Goal: Task Accomplishment & Management: Use online tool/utility

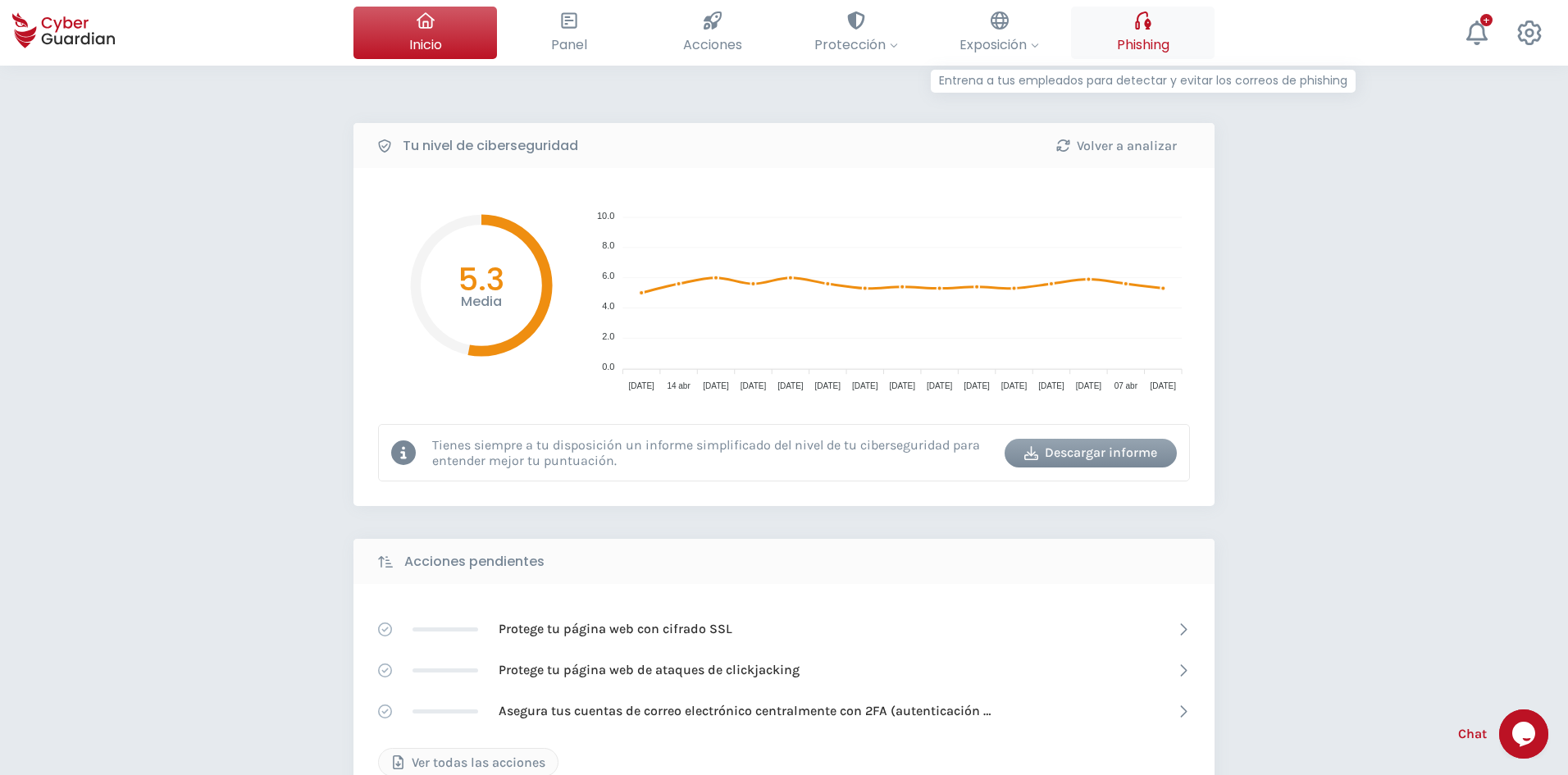
click at [1144, 39] on span "Phishing" at bounding box center [1142, 45] width 52 height 21
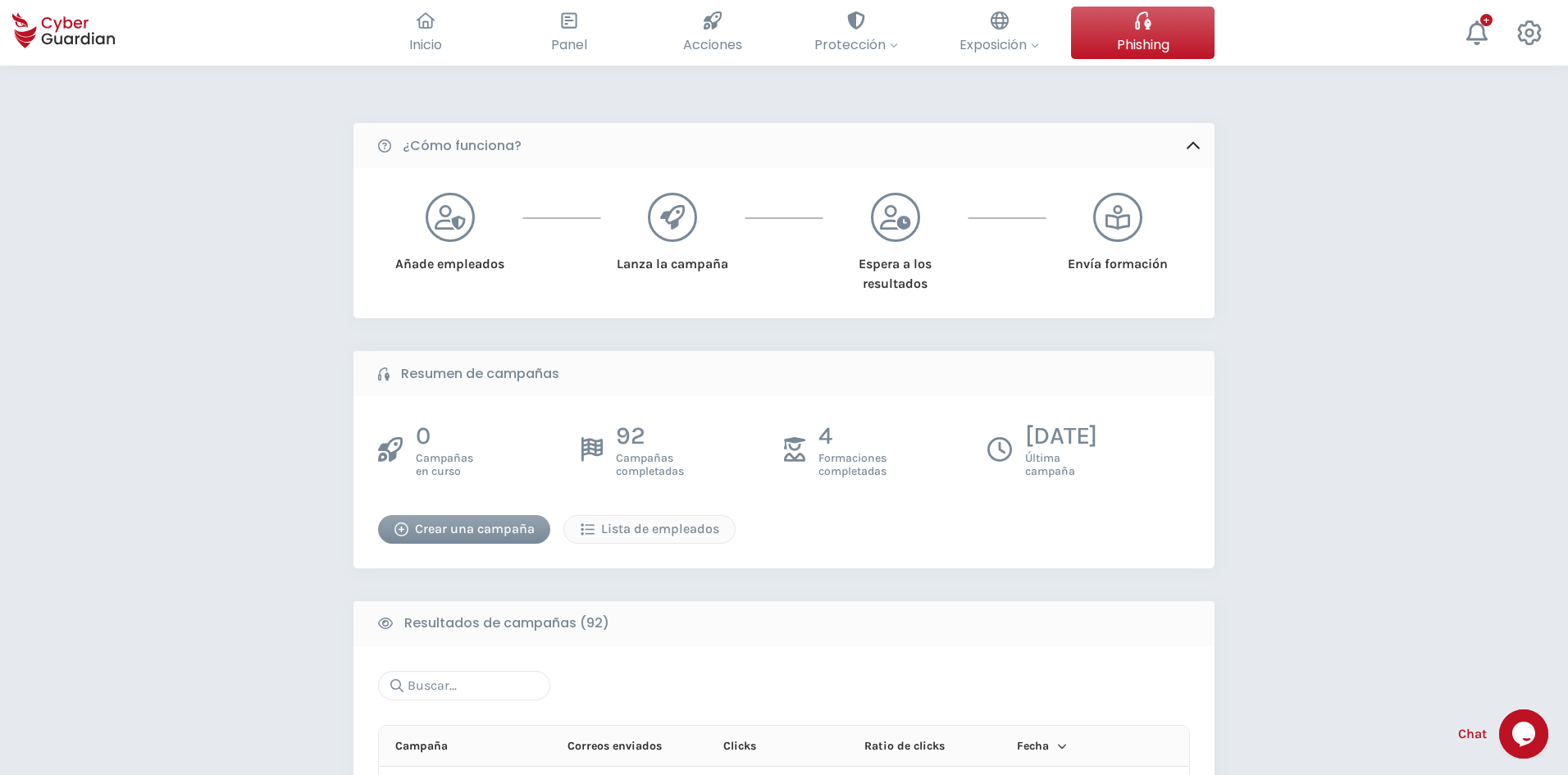
click at [492, 516] on button "Crear una campaña" at bounding box center [463, 529] width 172 height 29
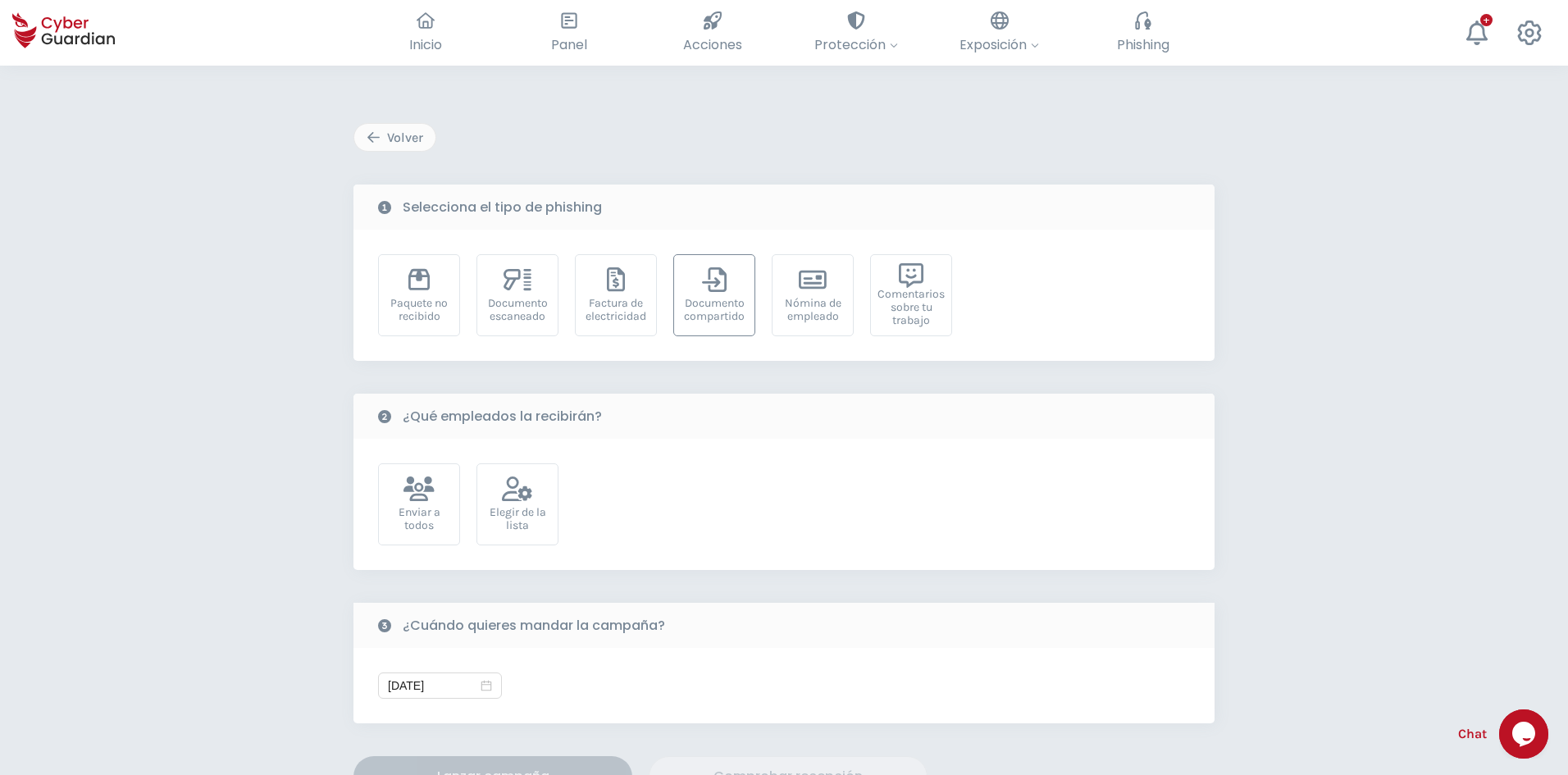
click at [730, 314] on div "Documento compartido" at bounding box center [714, 310] width 64 height 27
click at [506, 535] on div "Elegir de la lista" at bounding box center [517, 504] width 82 height 82
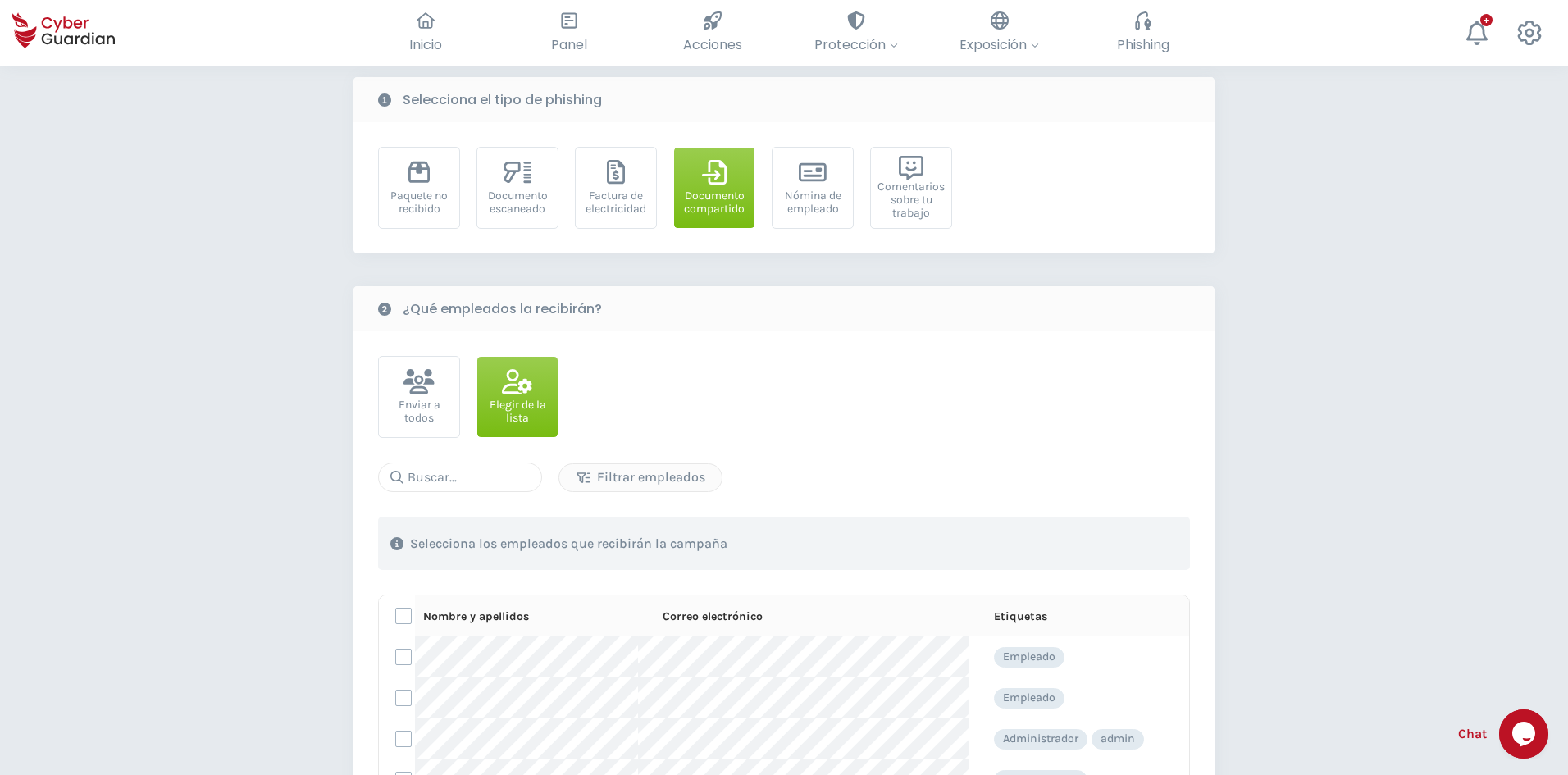
scroll to position [492, 0]
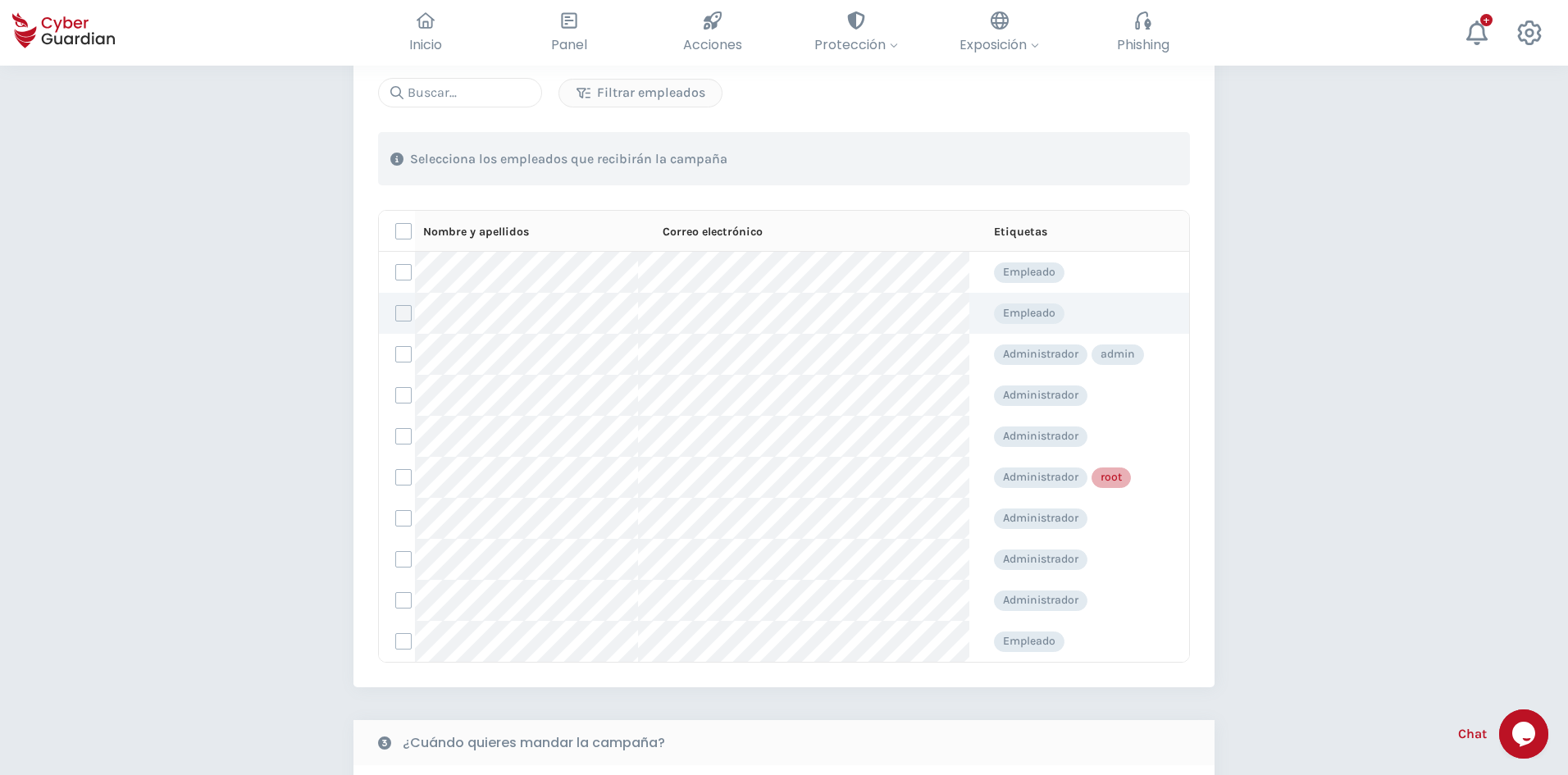
click at [404, 316] on label at bounding box center [403, 313] width 16 height 16
click at [396, 316] on input "checkbox" at bounding box center [396, 313] width 0 height 15
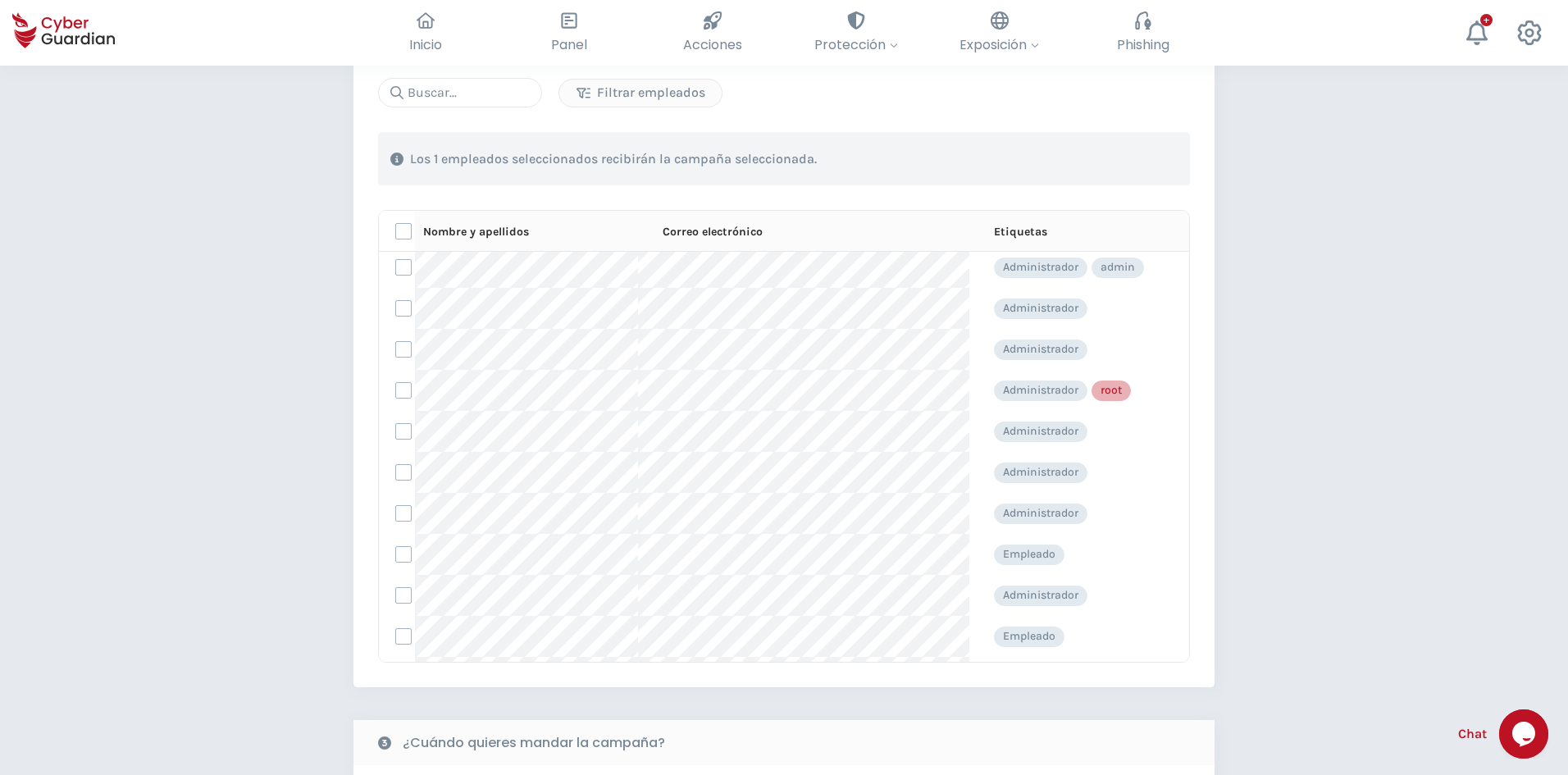
scroll to position [164, 0]
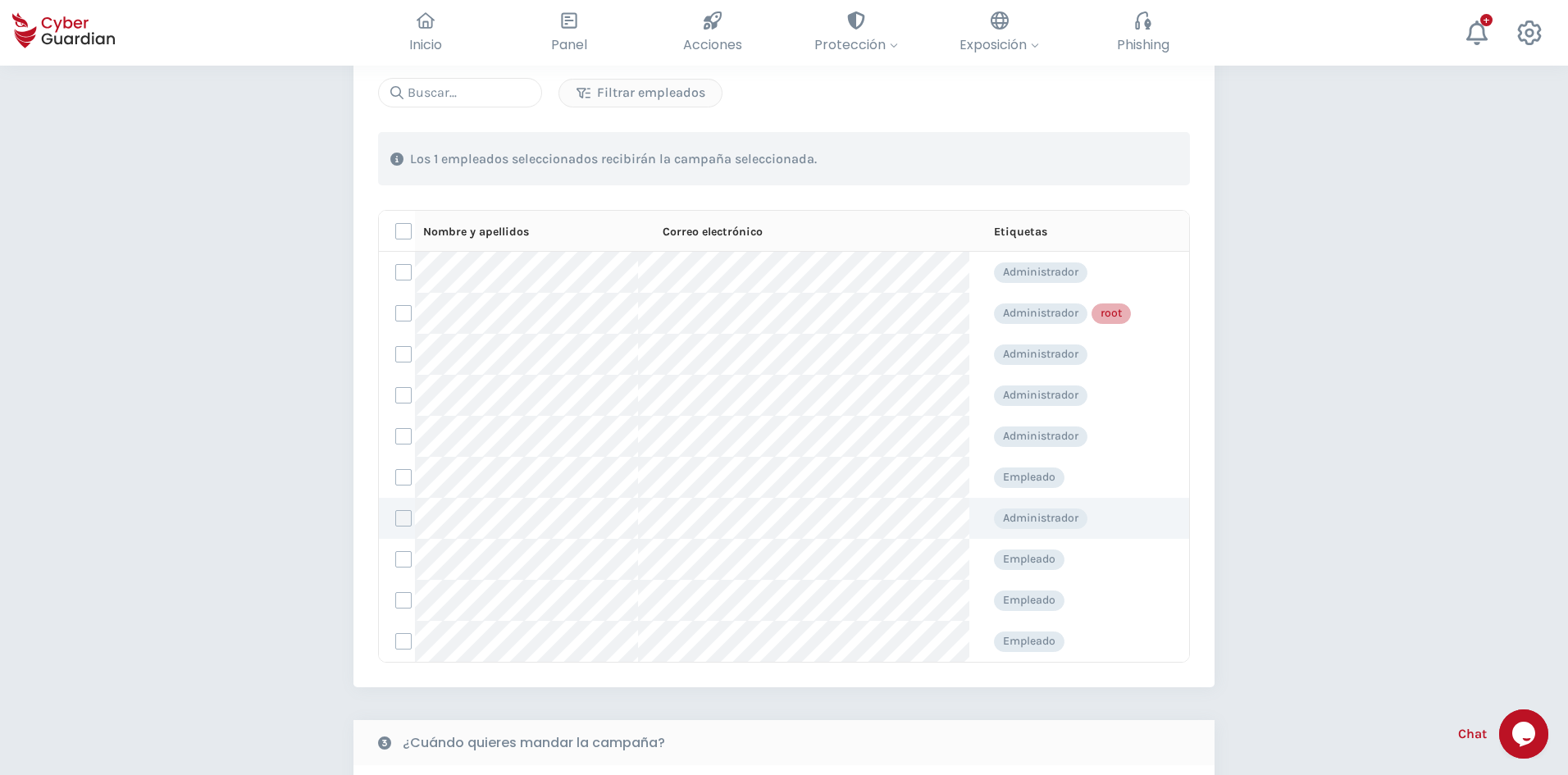
click at [406, 516] on label at bounding box center [403, 518] width 16 height 16
click at [396, 516] on input "checkbox" at bounding box center [396, 518] width 0 height 15
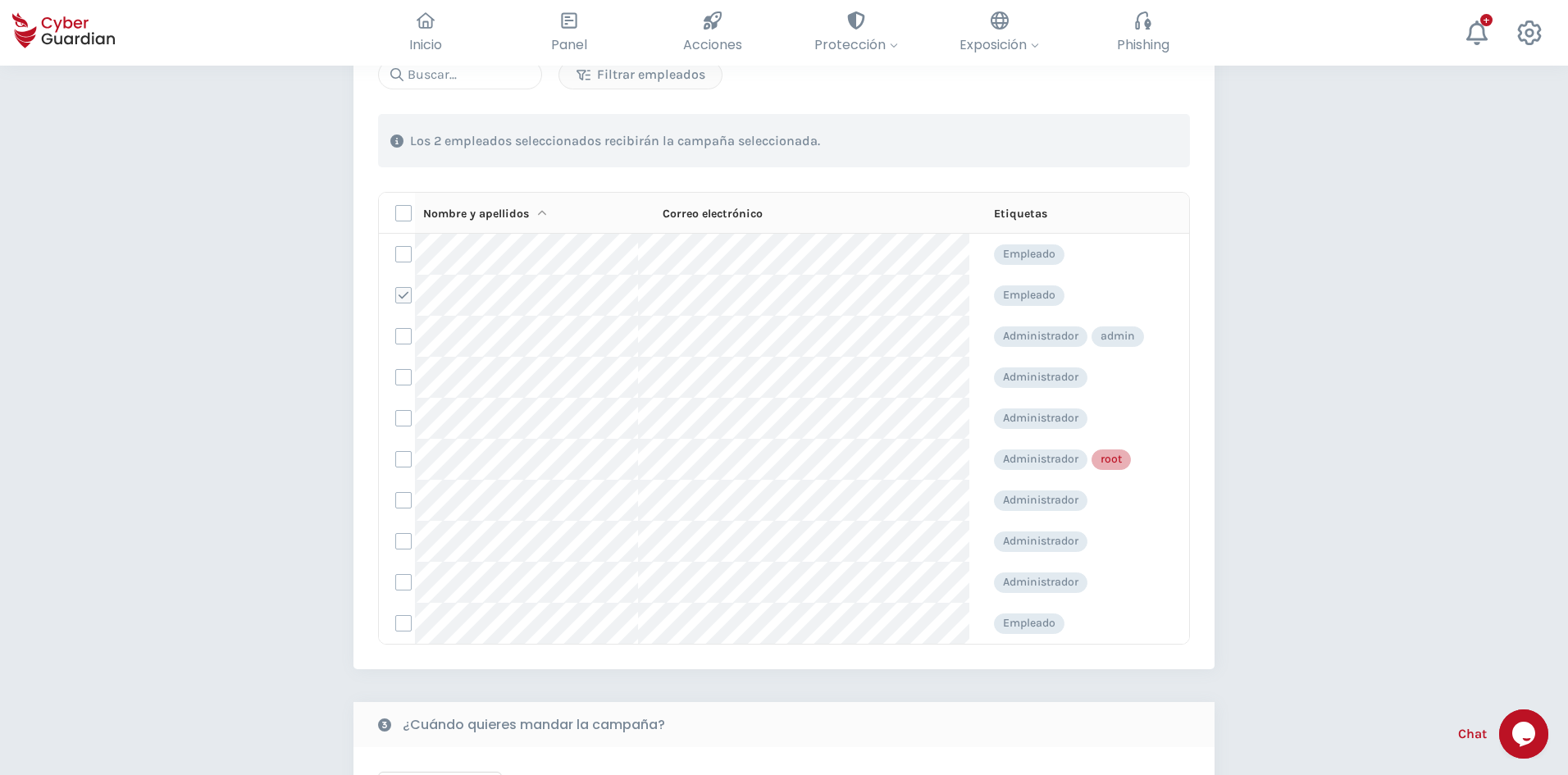
scroll to position [82, 0]
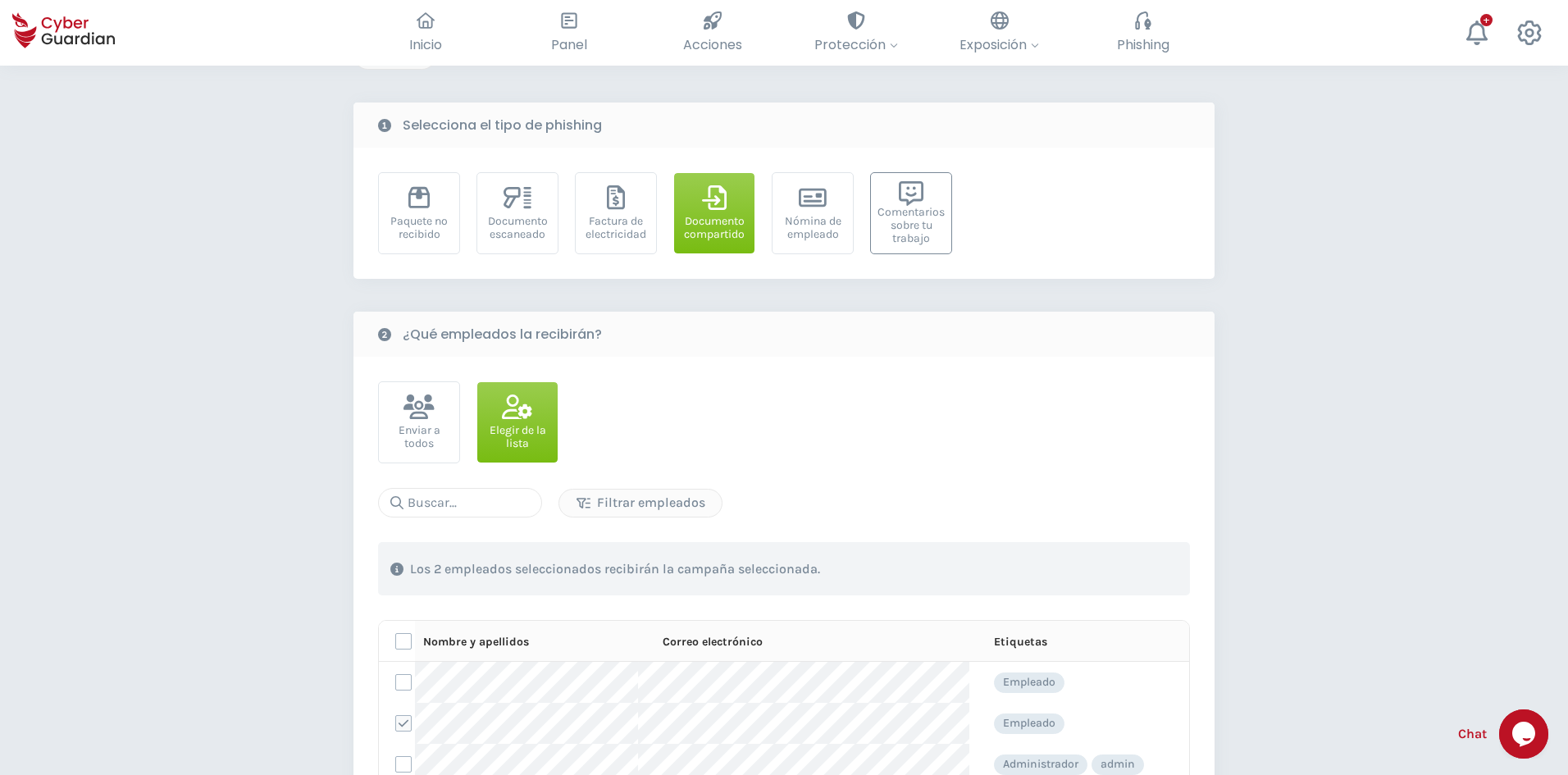
click at [903, 225] on div "Comentarios sobre tu trabajo" at bounding box center [911, 225] width 68 height 39
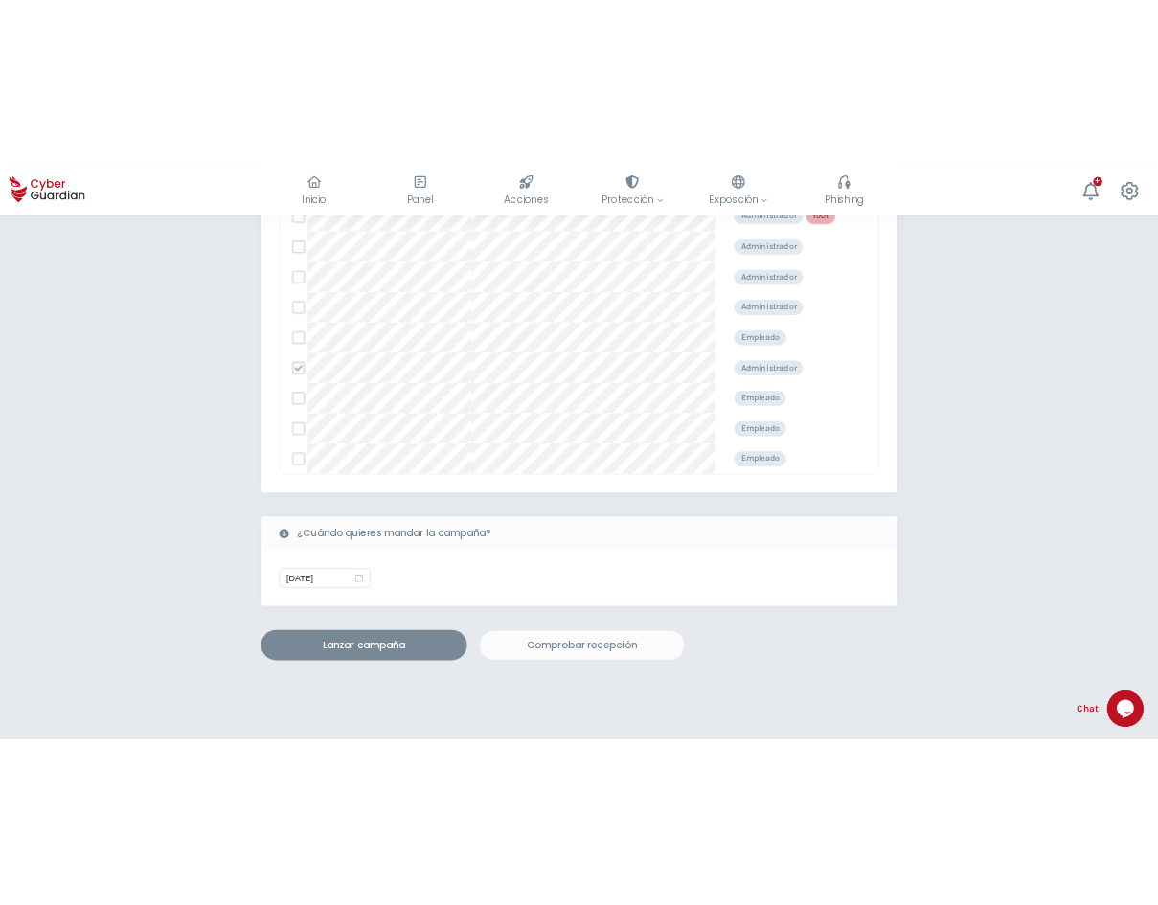
scroll to position [766, 0]
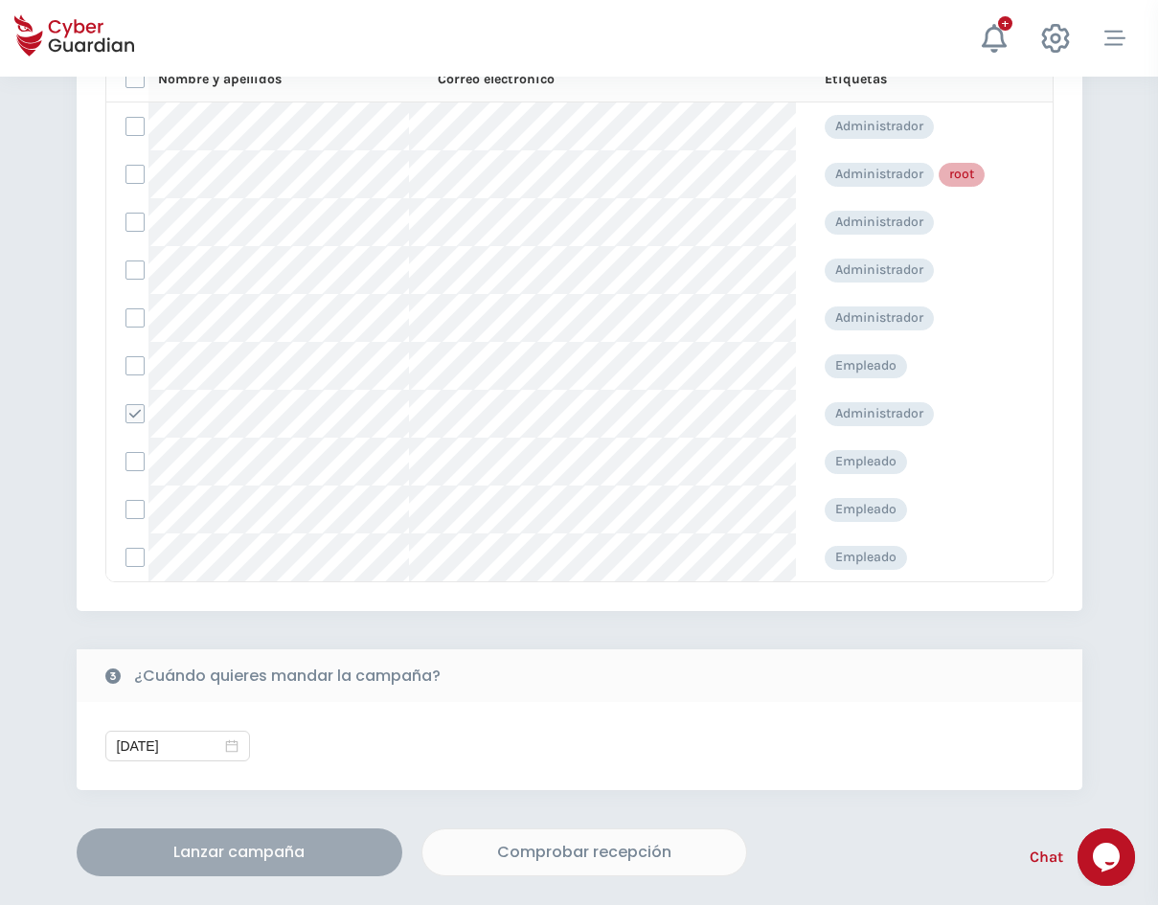
click at [280, 848] on div "Lanzar campaña" at bounding box center [239, 852] width 297 height 23
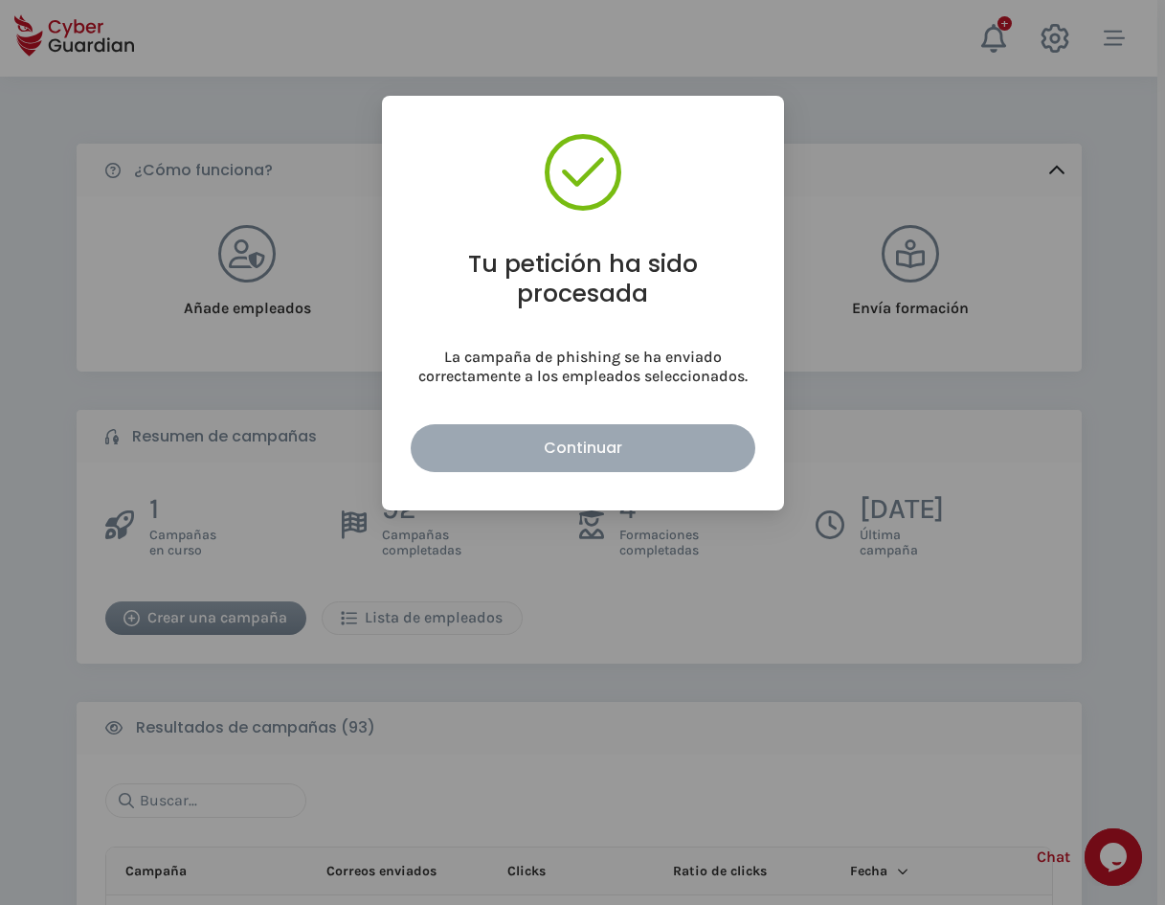
click at [645, 452] on div "Continuar" at bounding box center [583, 448] width 316 height 24
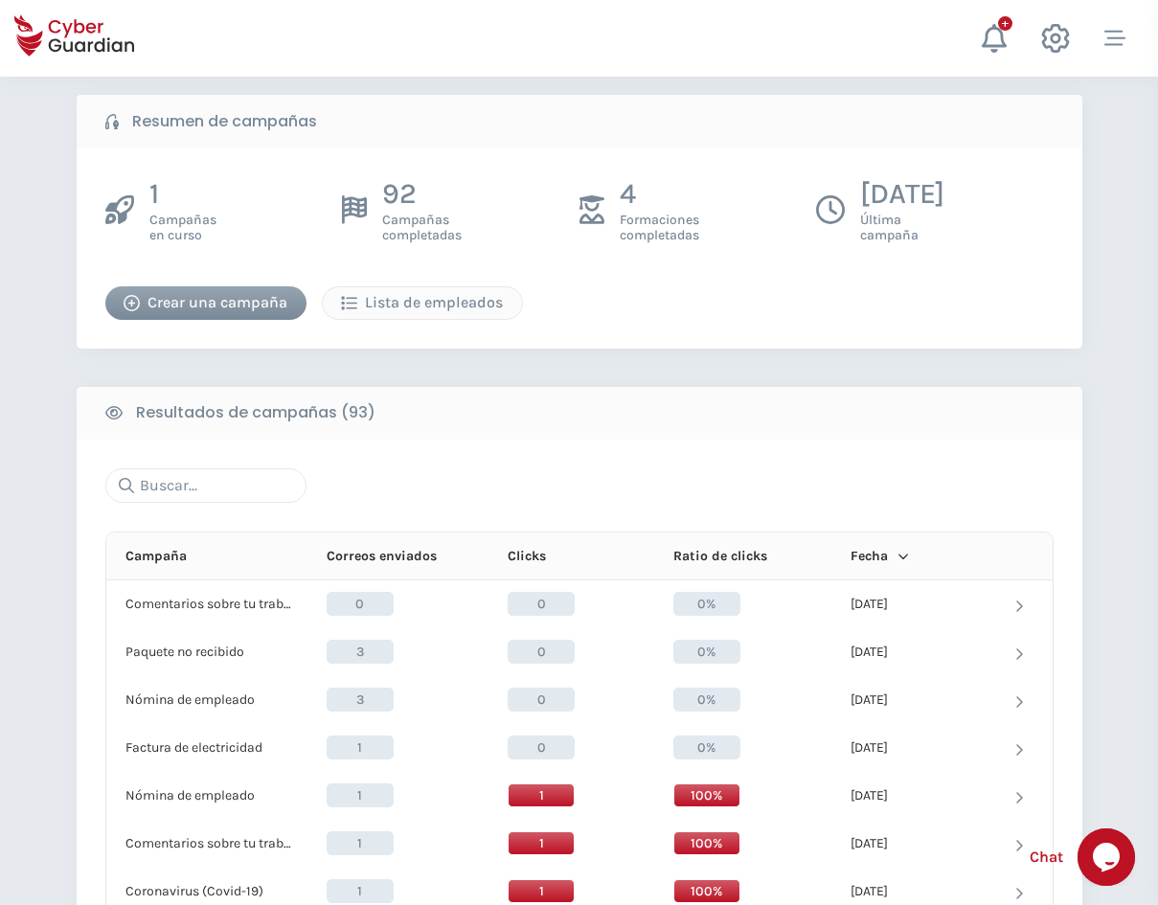
scroll to position [383, 0]
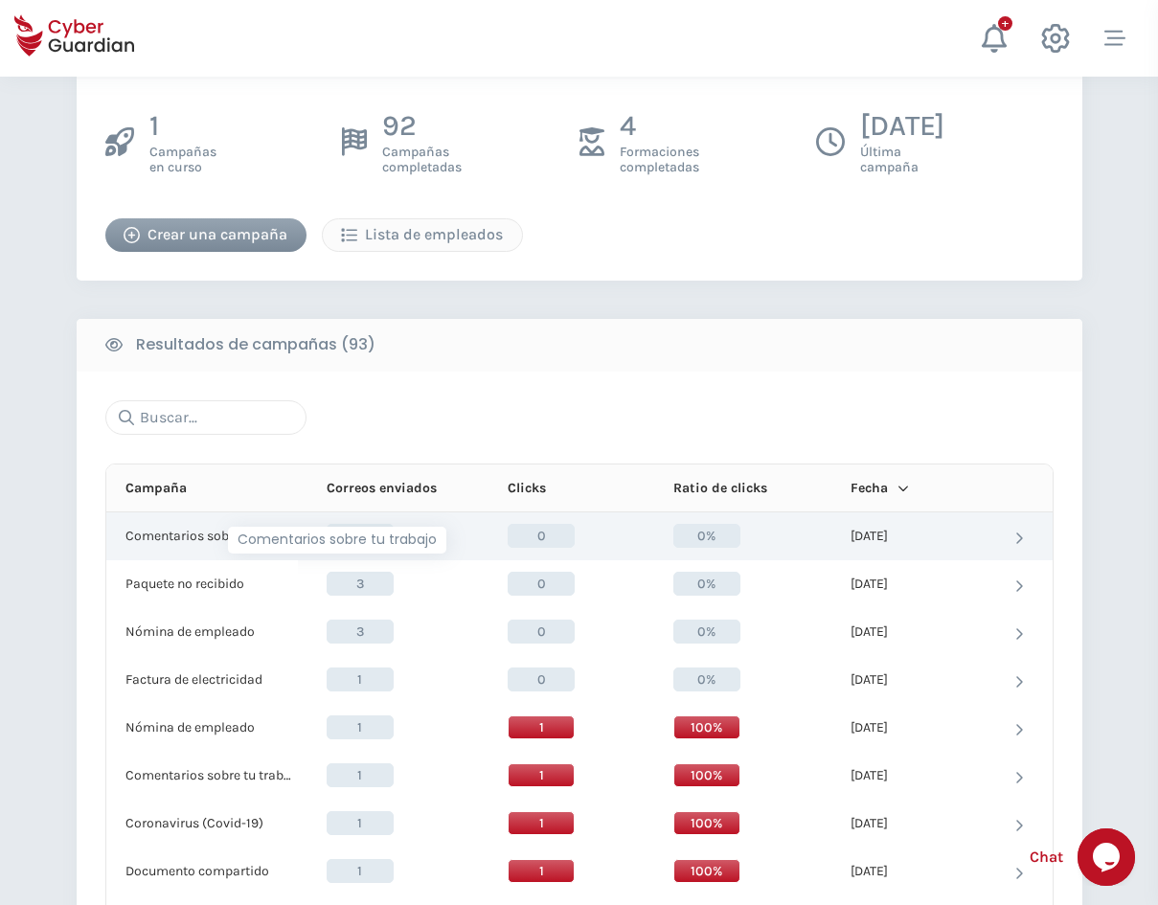
click at [214, 541] on p "Comentarios sobre tu trabajo" at bounding box center [211, 536] width 172 height 17
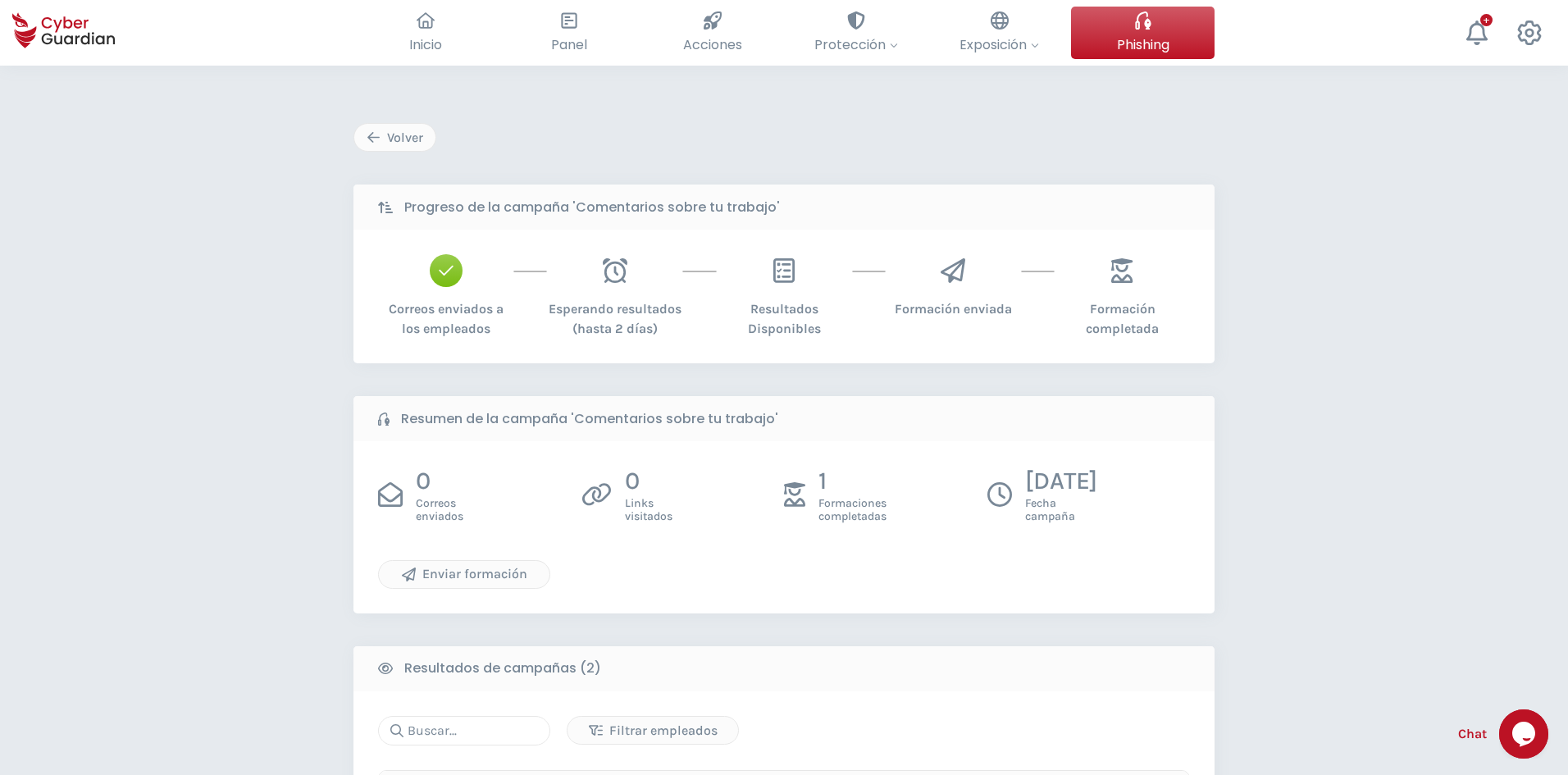
click at [1344, 262] on div "Volver Progreso de la campaña 'Comentarios sobre tu trabajo' Correos enviados a…" at bounding box center [784, 637] width 1568 height 1142
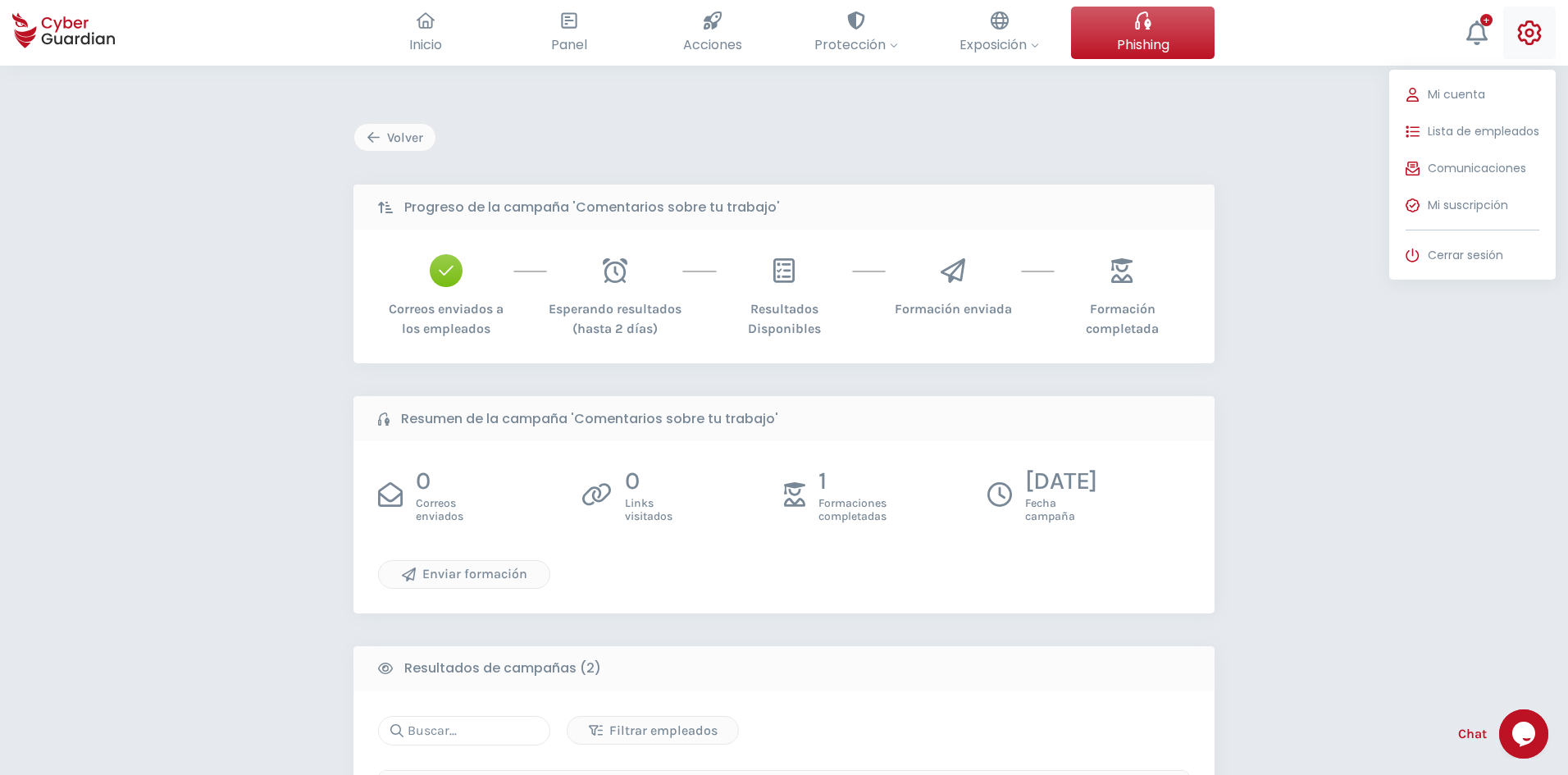
click at [1547, 41] on button "Mi cuenta Lista de empleados Comunicaciones Mi suscripción Cerrar sesión" at bounding box center [1529, 33] width 52 height 52
click at [1541, 44] on button "Mi cuenta Lista de empleados Comunicaciones Mi suscripción Cerrar sesión" at bounding box center [1529, 33] width 52 height 52
click at [1476, 257] on span "Cerrar sesión" at bounding box center [1465, 255] width 75 height 17
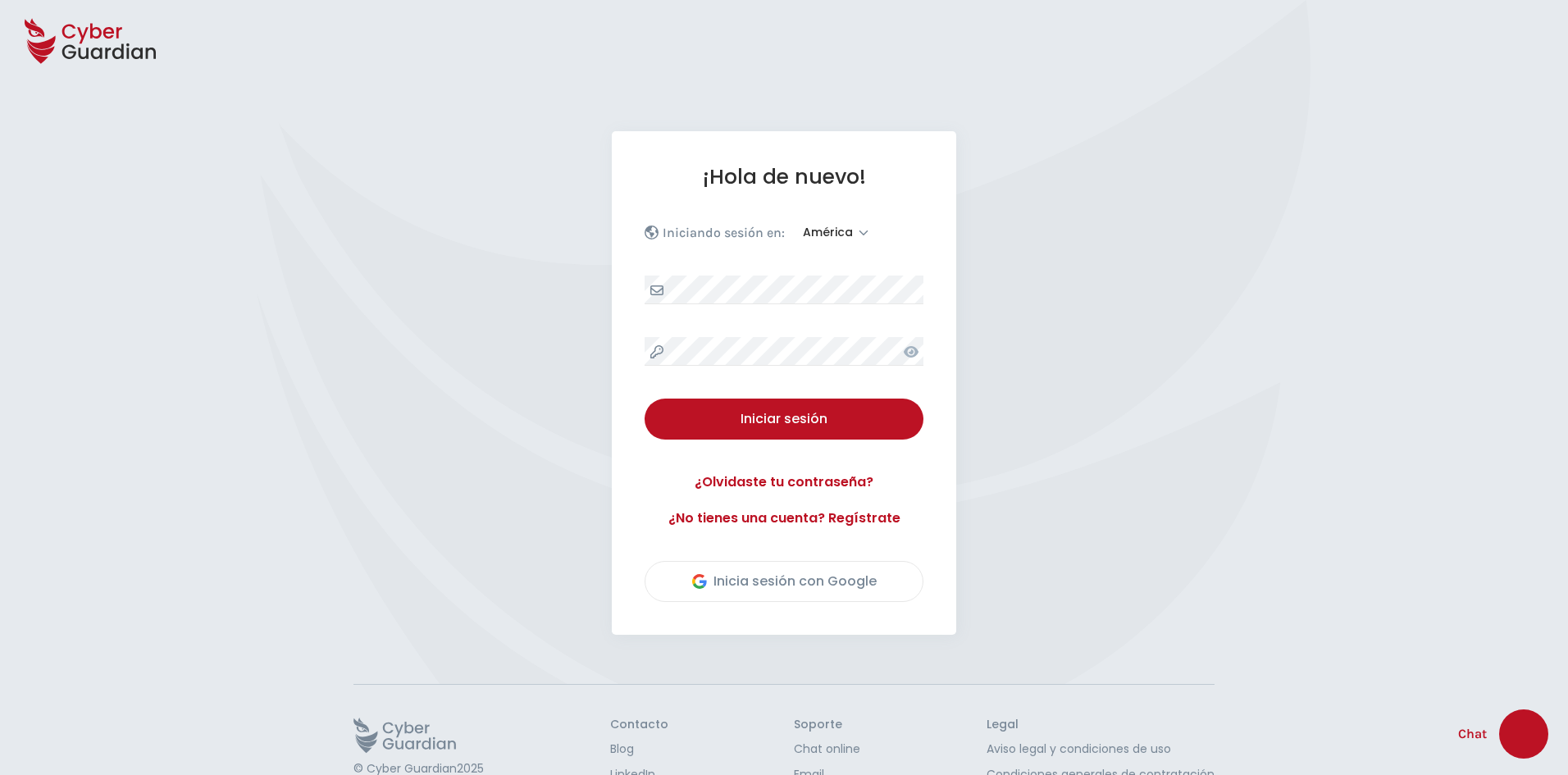
select select "América"
